Goal: Information Seeking & Learning: Learn about a topic

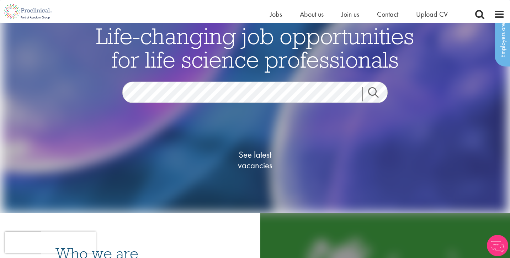
scroll to position [87, 0]
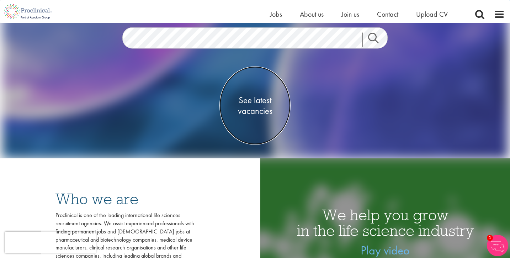
click at [255, 100] on span "See latest vacancies" at bounding box center [255, 105] width 71 height 21
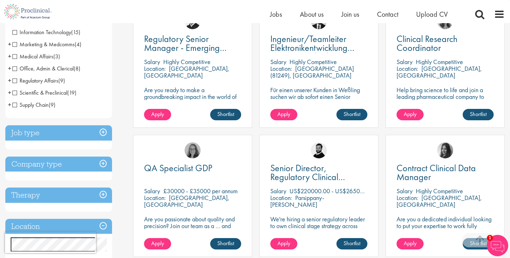
scroll to position [159, 0]
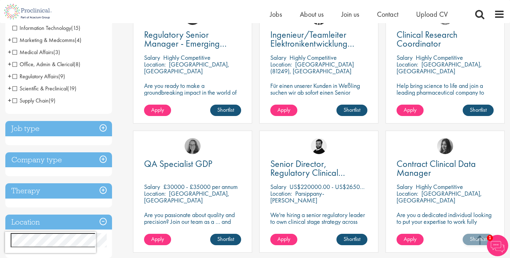
click at [104, 129] on h3 "Job type" at bounding box center [58, 128] width 107 height 15
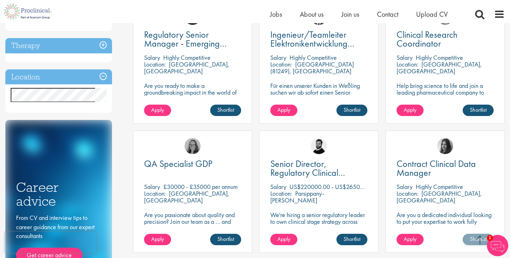
scroll to position [158, 0]
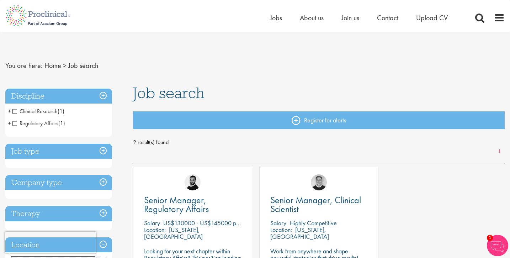
click at [102, 96] on h3 "Discipline" at bounding box center [58, 96] width 107 height 15
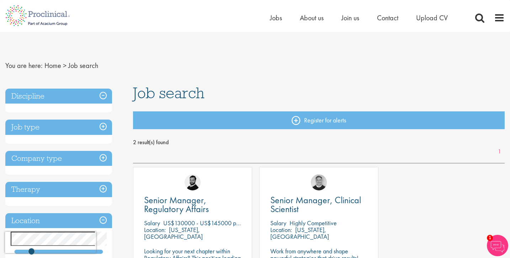
click at [102, 96] on h3 "Discipline" at bounding box center [58, 96] width 107 height 15
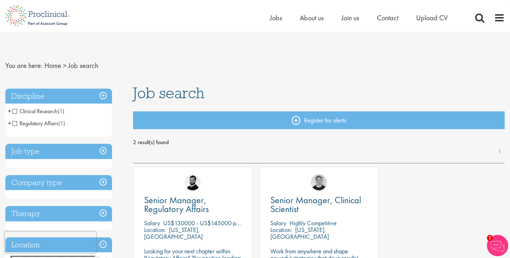
click at [105, 150] on h3 "Job type" at bounding box center [58, 151] width 107 height 15
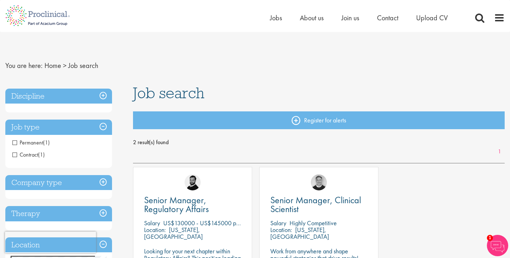
click at [104, 126] on h3 "Job type" at bounding box center [58, 127] width 107 height 15
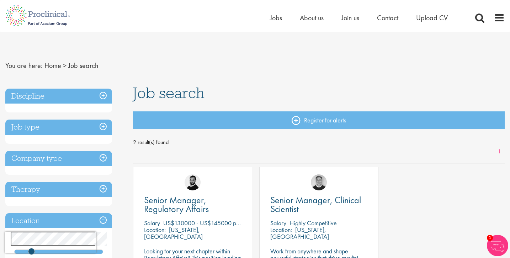
click at [103, 93] on h3 "Discipline" at bounding box center [58, 96] width 107 height 15
